Goal: Task Accomplishment & Management: Complete application form

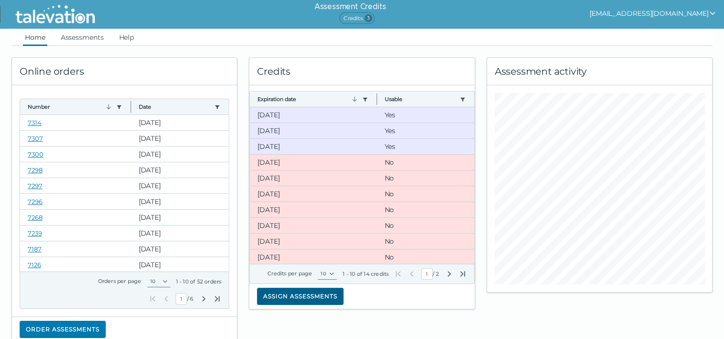
click at [260, 301] on button "Assign assessments" at bounding box center [300, 296] width 87 height 17
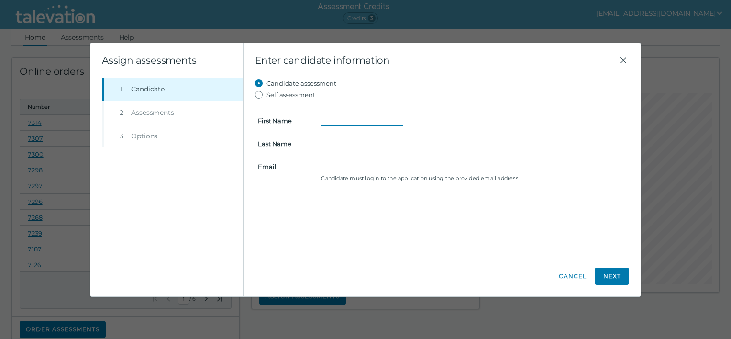
click at [343, 116] on input "First Name" at bounding box center [362, 120] width 82 height 11
type input "[PERSON_NAME]"
click at [333, 165] on input "Email" at bounding box center [362, 166] width 82 height 11
paste input "[EMAIL_ADDRESS][DOMAIN_NAME]"
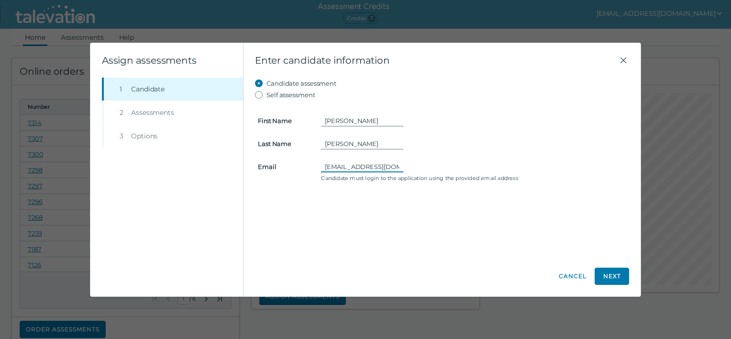
scroll to position [0, 17]
type input "[EMAIL_ADDRESS][DOMAIN_NAME]"
click at [618, 280] on button "Next" at bounding box center [612, 276] width 34 height 17
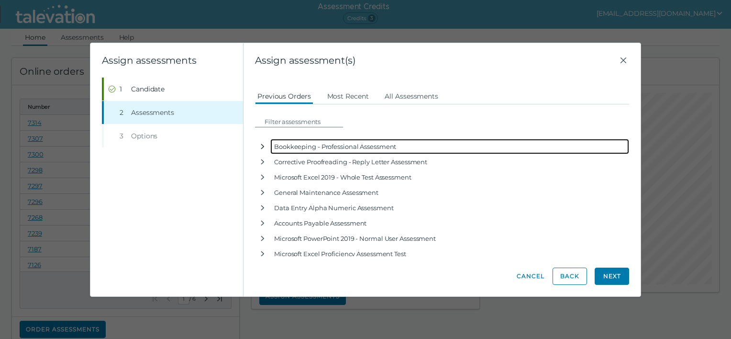
click at [261, 147] on icon "button" at bounding box center [263, 147] width 8 height 8
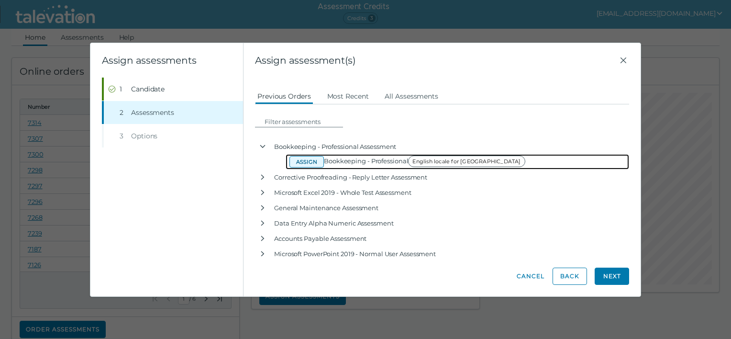
click at [301, 162] on button "Assign" at bounding box center [307, 161] width 34 height 11
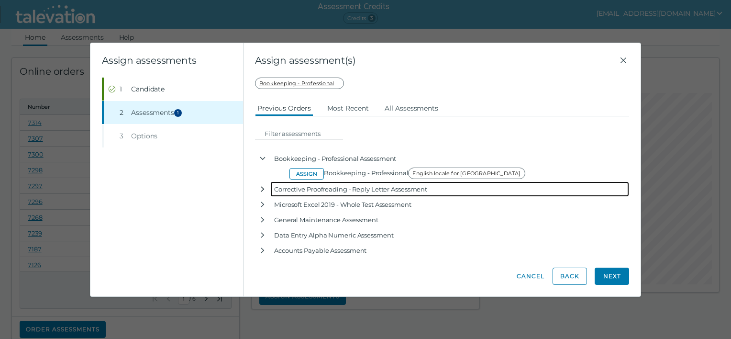
click at [263, 190] on icon "button" at bounding box center [262, 189] width 3 height 5
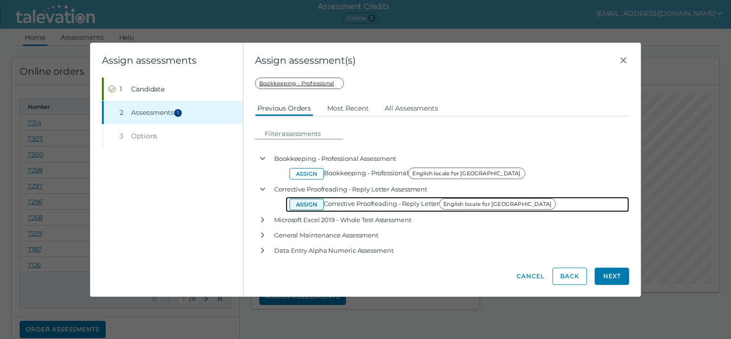
click at [304, 205] on button "Assign" at bounding box center [307, 204] width 34 height 11
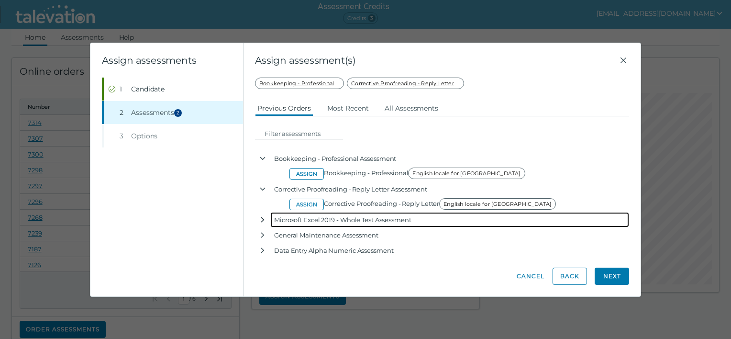
click at [260, 220] on icon "button" at bounding box center [263, 220] width 8 height 8
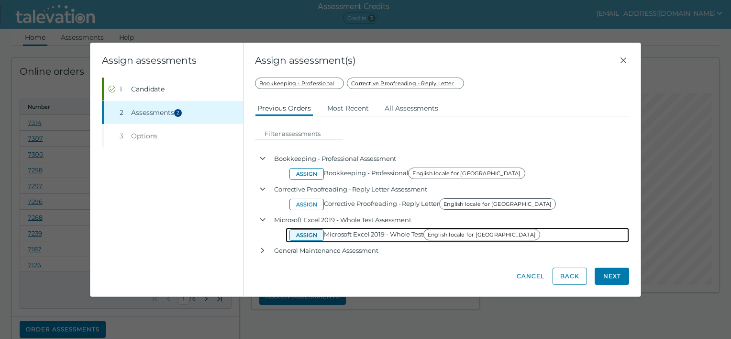
click at [305, 236] on button "Assign" at bounding box center [307, 234] width 34 height 11
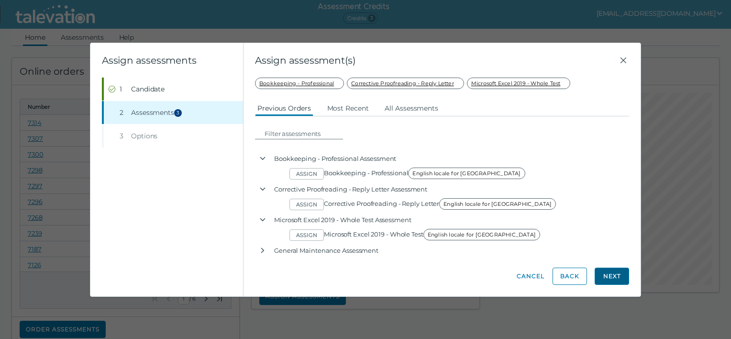
click at [608, 275] on button "Next" at bounding box center [612, 276] width 34 height 17
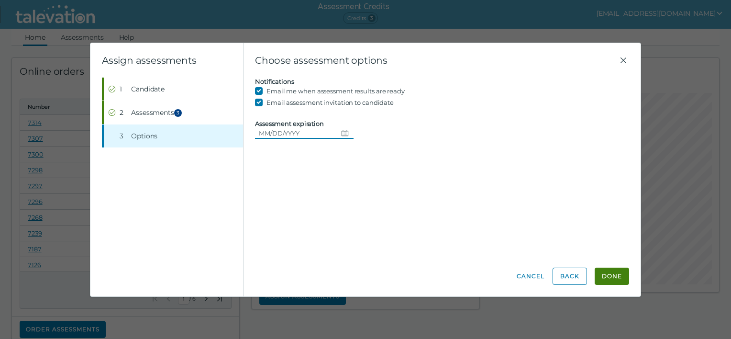
click at [341, 134] on icon "Choose date" at bounding box center [345, 133] width 8 height 8
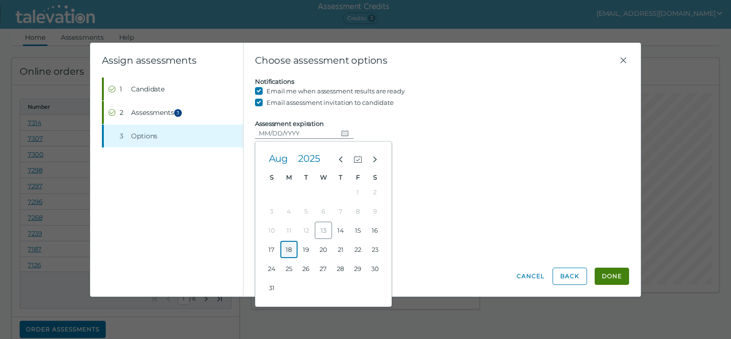
click at [290, 251] on button "18" at bounding box center [288, 249] width 17 height 17
type input "[DATE]"
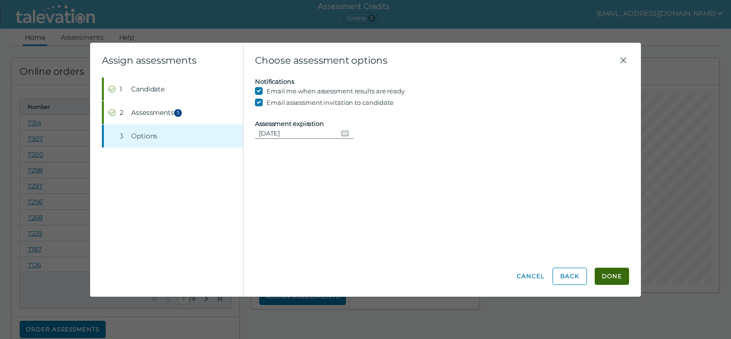
click at [615, 276] on button "Done" at bounding box center [612, 276] width 34 height 17
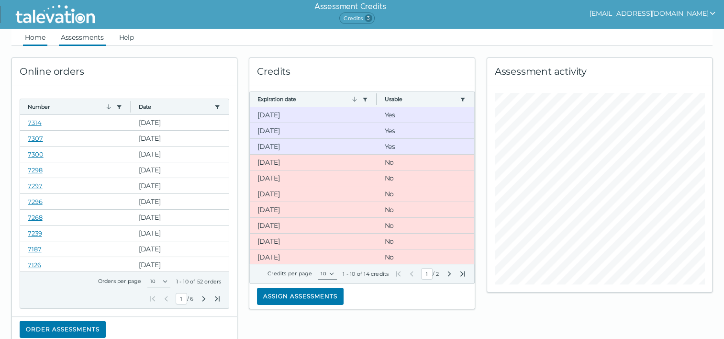
click at [85, 42] on link "Assessments" at bounding box center [82, 37] width 47 height 17
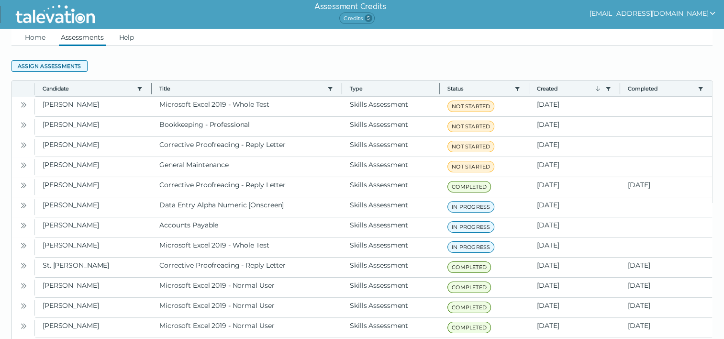
click at [22, 65] on button "Assign assessments" at bounding box center [49, 65] width 76 height 11
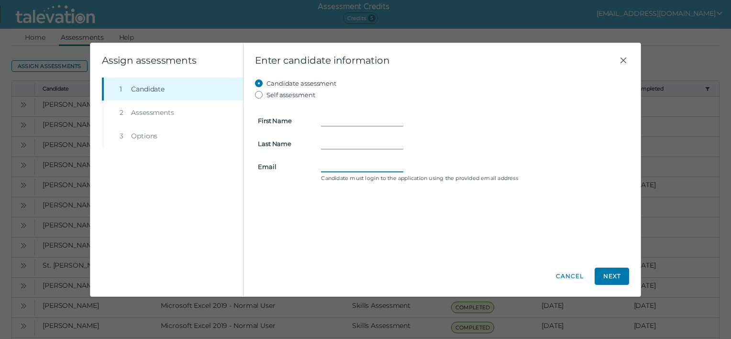
click at [334, 161] on input "Email" at bounding box center [362, 166] width 82 height 11
paste input "[PERSON_NAME][EMAIL_ADDRESS][DOMAIN_NAME]"
type input "[PERSON_NAME][EMAIL_ADDRESS][DOMAIN_NAME]"
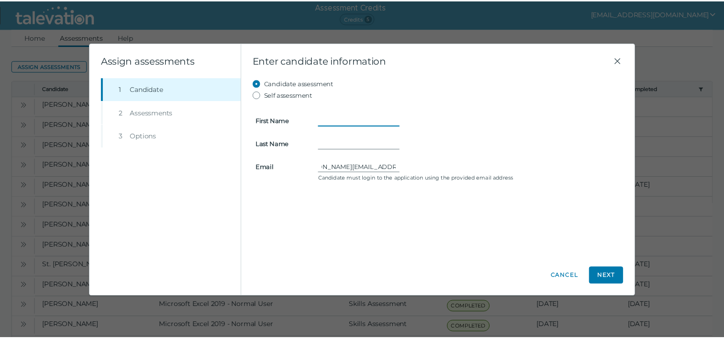
scroll to position [0, 0]
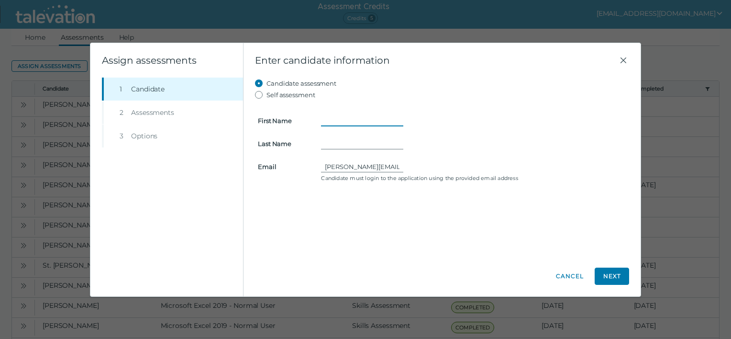
click at [337, 122] on input "First Name" at bounding box center [362, 120] width 82 height 11
type input "[PERSON_NAME]"
click at [615, 280] on button "Next" at bounding box center [612, 276] width 34 height 17
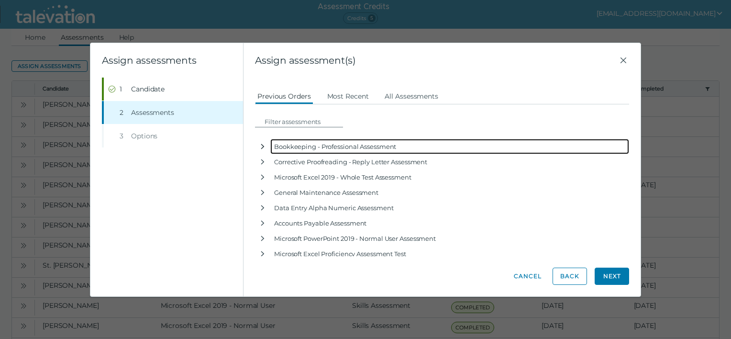
click at [262, 146] on icon "button" at bounding box center [263, 147] width 8 height 8
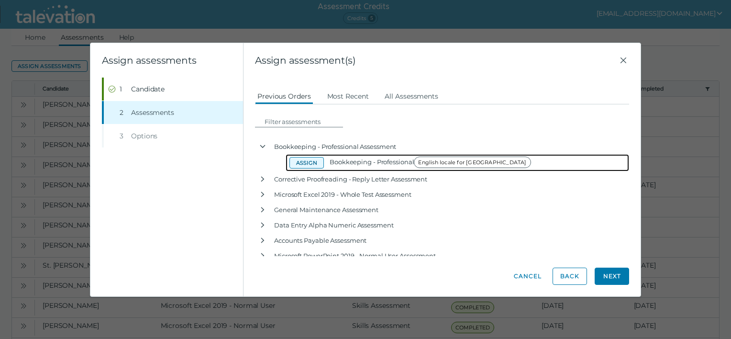
click at [309, 165] on button "Assign" at bounding box center [307, 162] width 34 height 11
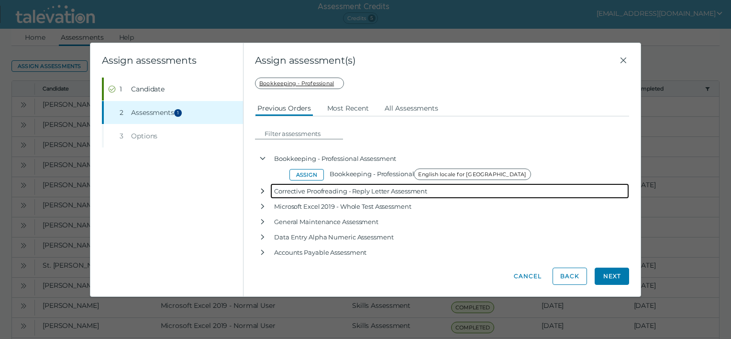
click at [260, 192] on icon "button" at bounding box center [263, 191] width 8 height 8
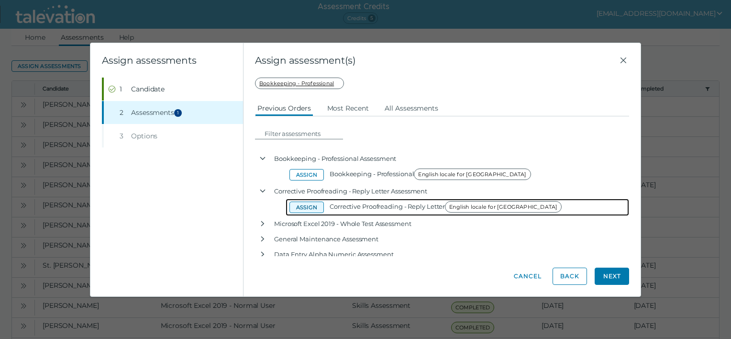
click at [299, 209] on button "Assign" at bounding box center [307, 207] width 34 height 11
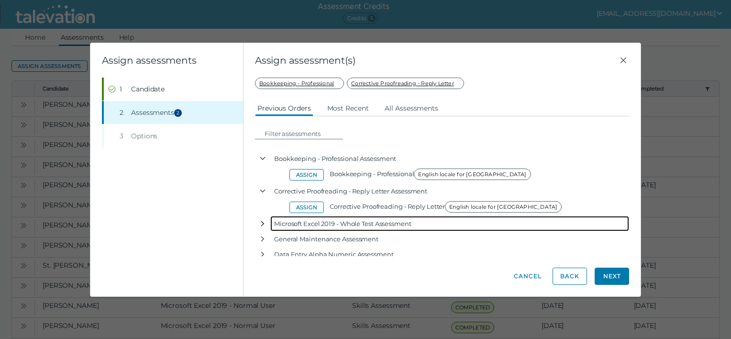
click at [264, 224] on icon "button" at bounding box center [263, 224] width 8 height 8
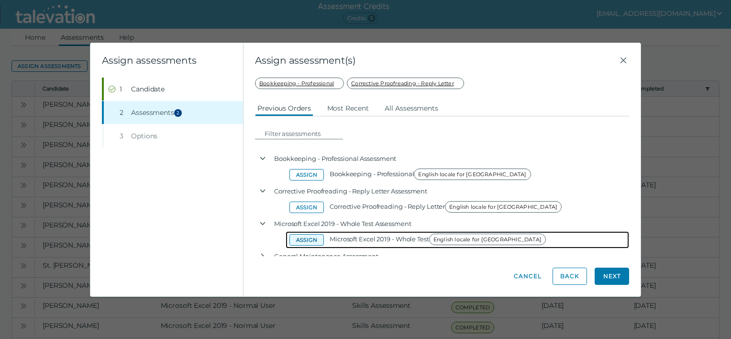
click at [301, 240] on button "Assign" at bounding box center [307, 239] width 34 height 11
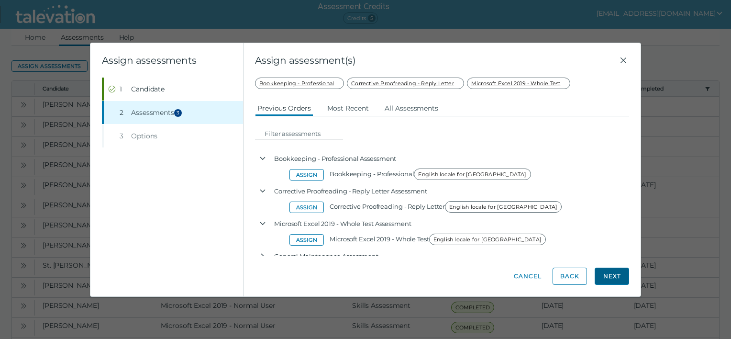
click at [601, 273] on button "Next" at bounding box center [612, 276] width 34 height 17
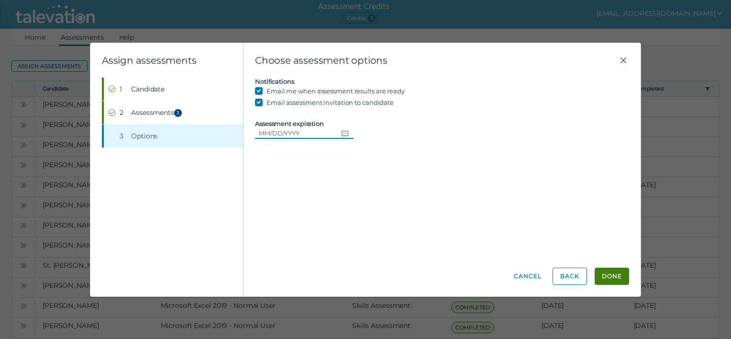
click at [344, 132] on icon "Choose date" at bounding box center [345, 133] width 8 height 8
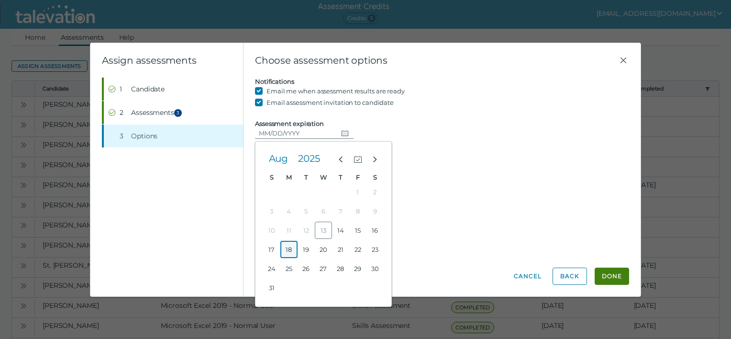
click at [294, 249] on button "18" at bounding box center [288, 249] width 17 height 17
type input "[DATE]"
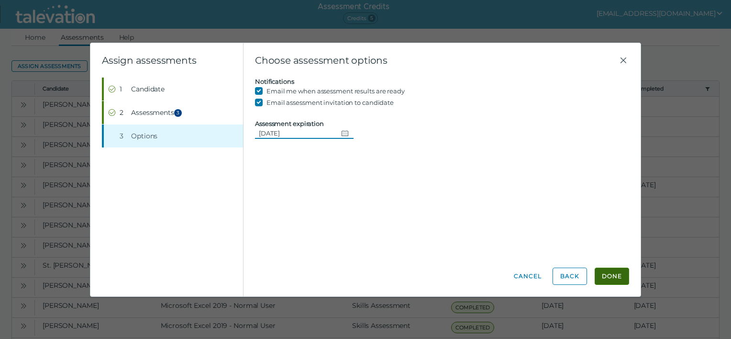
click at [616, 274] on button "Done" at bounding box center [612, 276] width 34 height 17
